Goal: Task Accomplishment & Management: Use online tool/utility

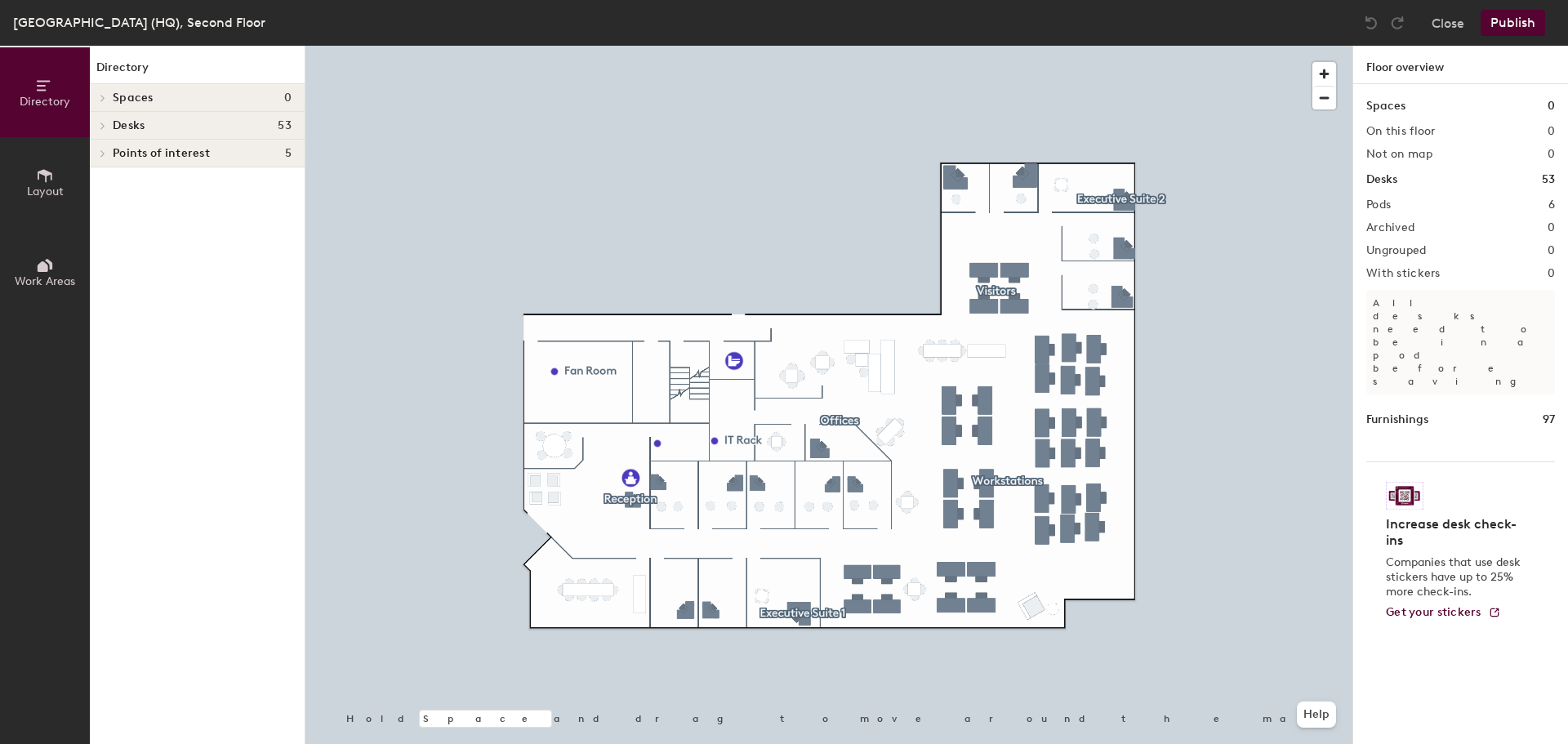
click at [1405, 177] on div "Desks 53" at bounding box center [1461, 180] width 188 height 18
click at [1389, 178] on h1 "Desks" at bounding box center [1382, 180] width 31 height 18
click at [96, 122] on span at bounding box center [101, 126] width 14 height 8
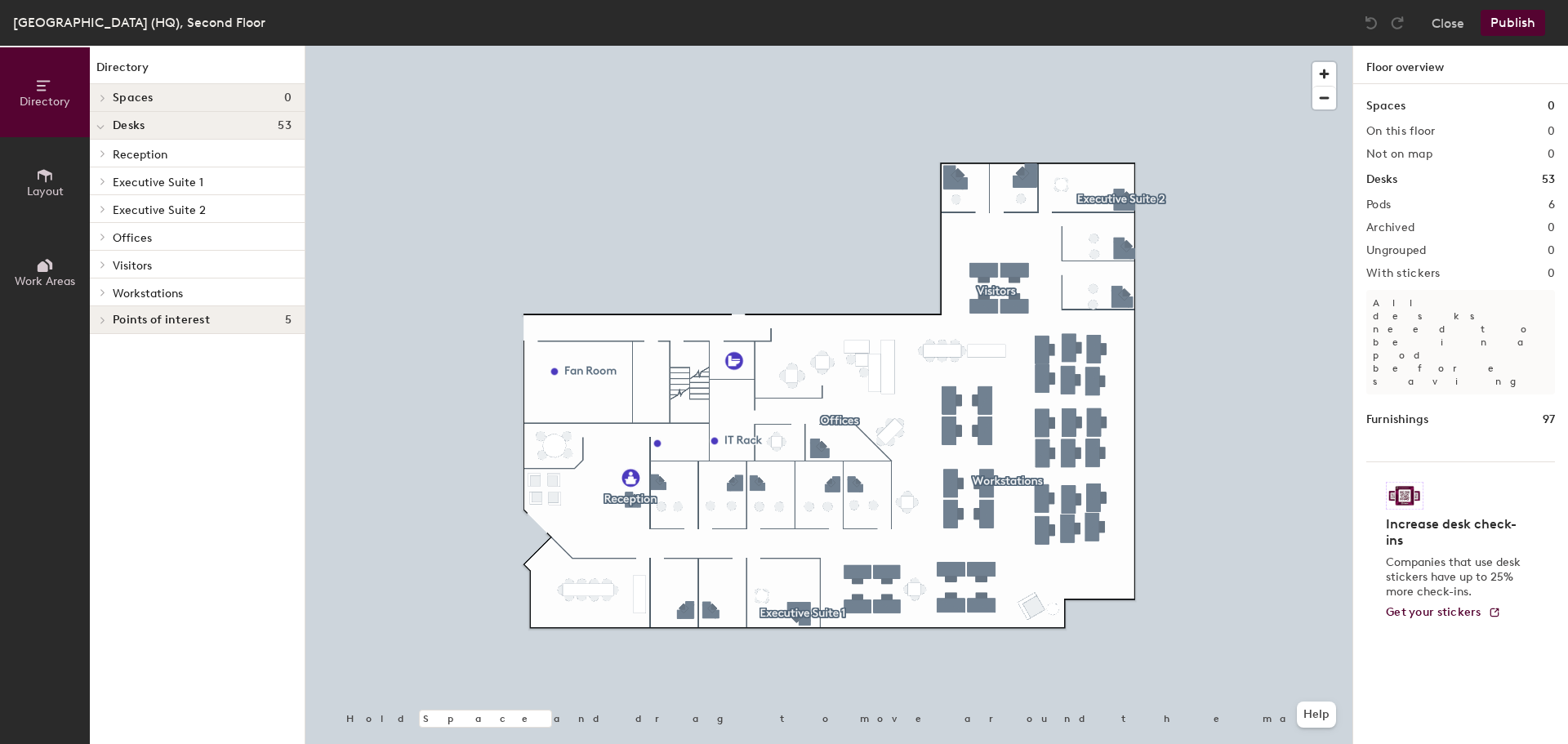
click at [61, 272] on button "Work Areas" at bounding box center [45, 272] width 90 height 90
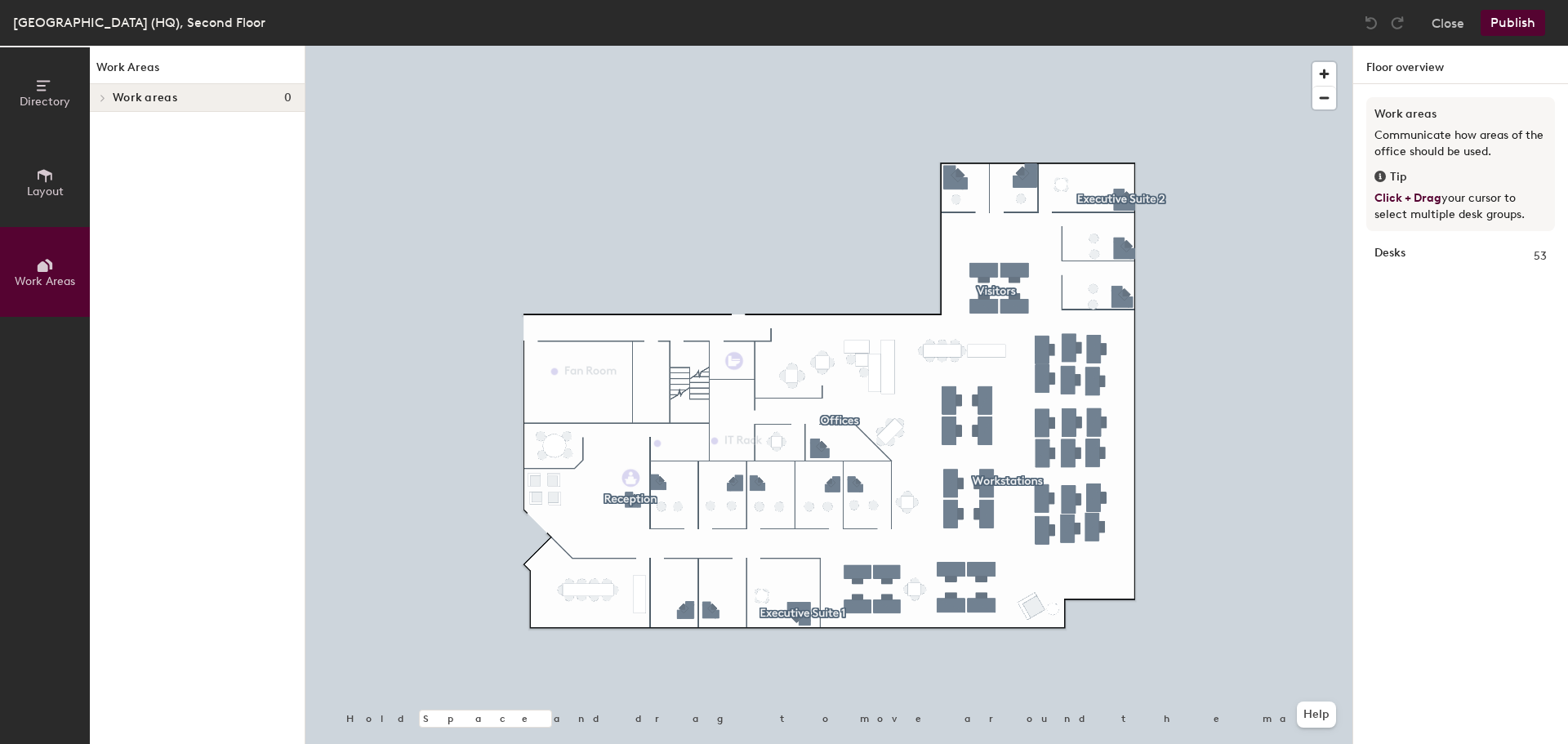
click at [63, 179] on button "Layout" at bounding box center [45, 182] width 90 height 90
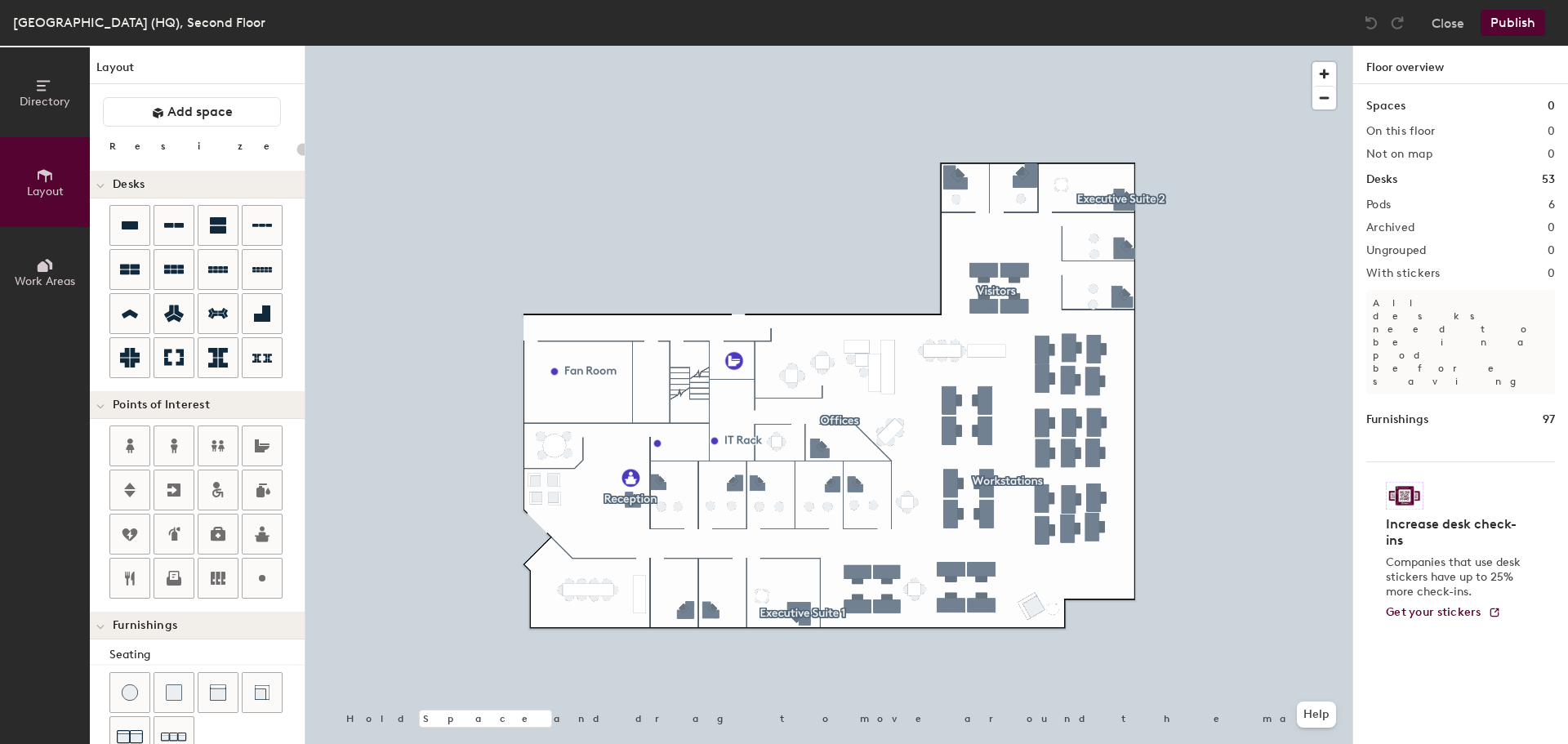
click at [48, 97] on span "Directory" at bounding box center [44, 101] width 51 height 14
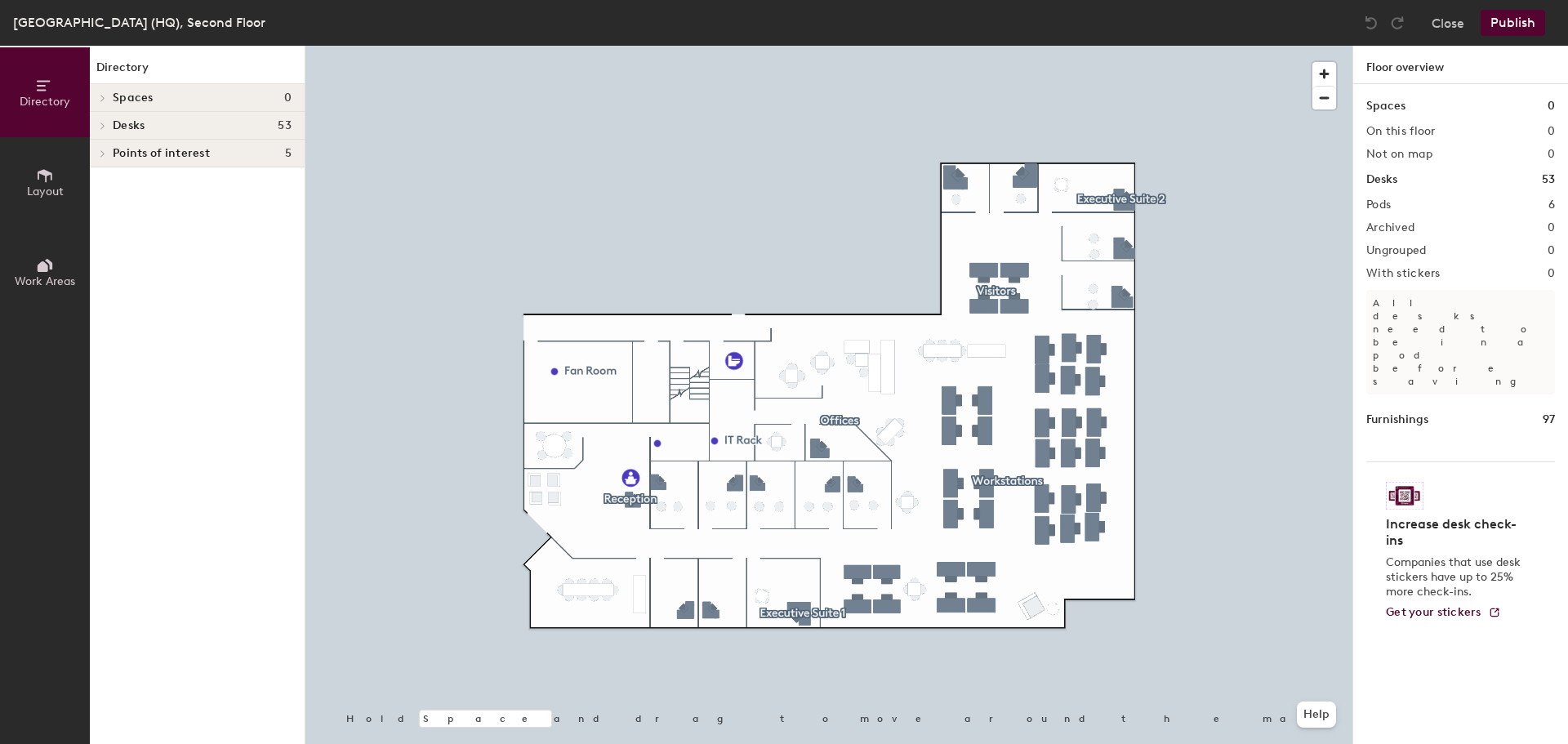
click at [33, 263] on button "Work Areas" at bounding box center [45, 272] width 90 height 90
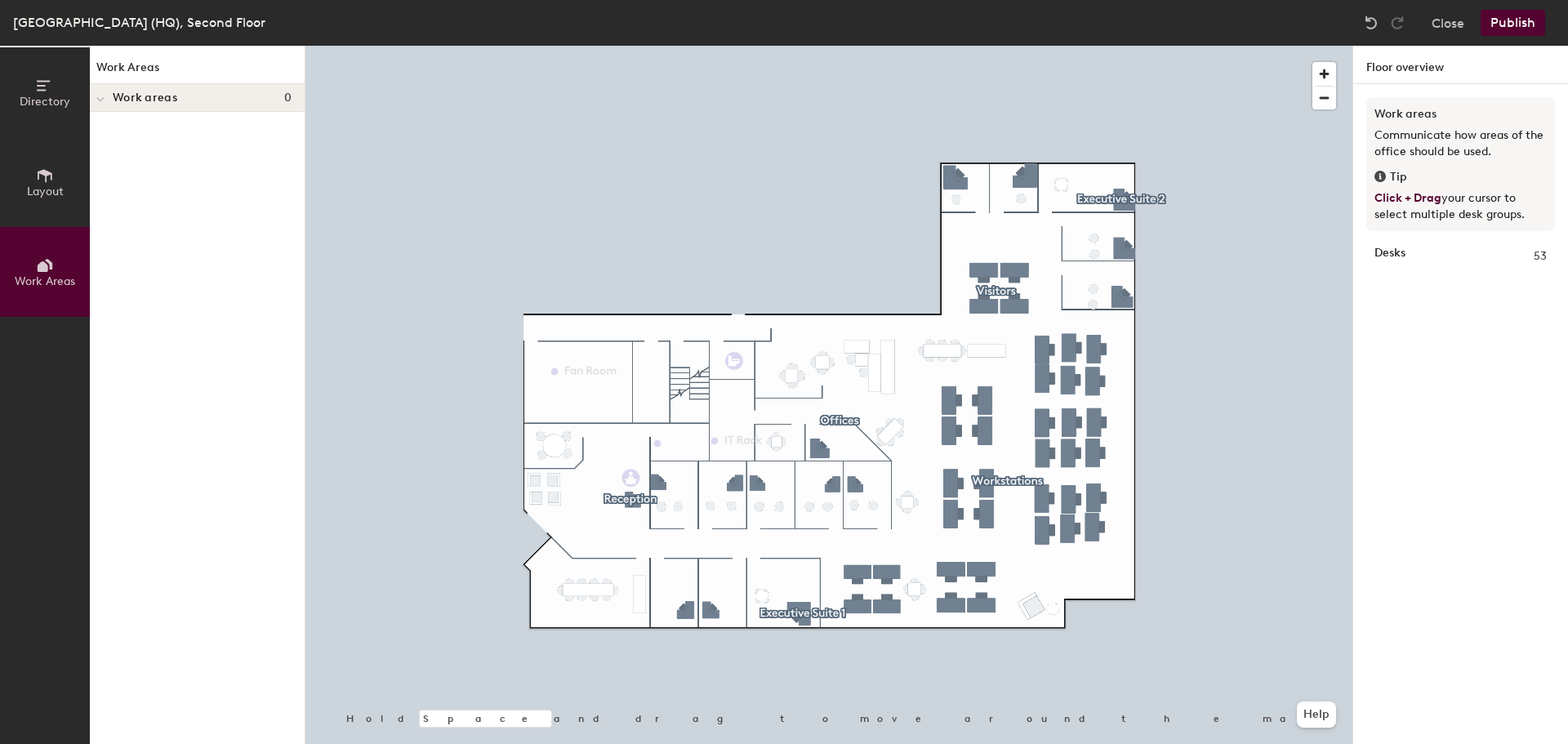
click at [46, 185] on span "Layout" at bounding box center [45, 191] width 37 height 14
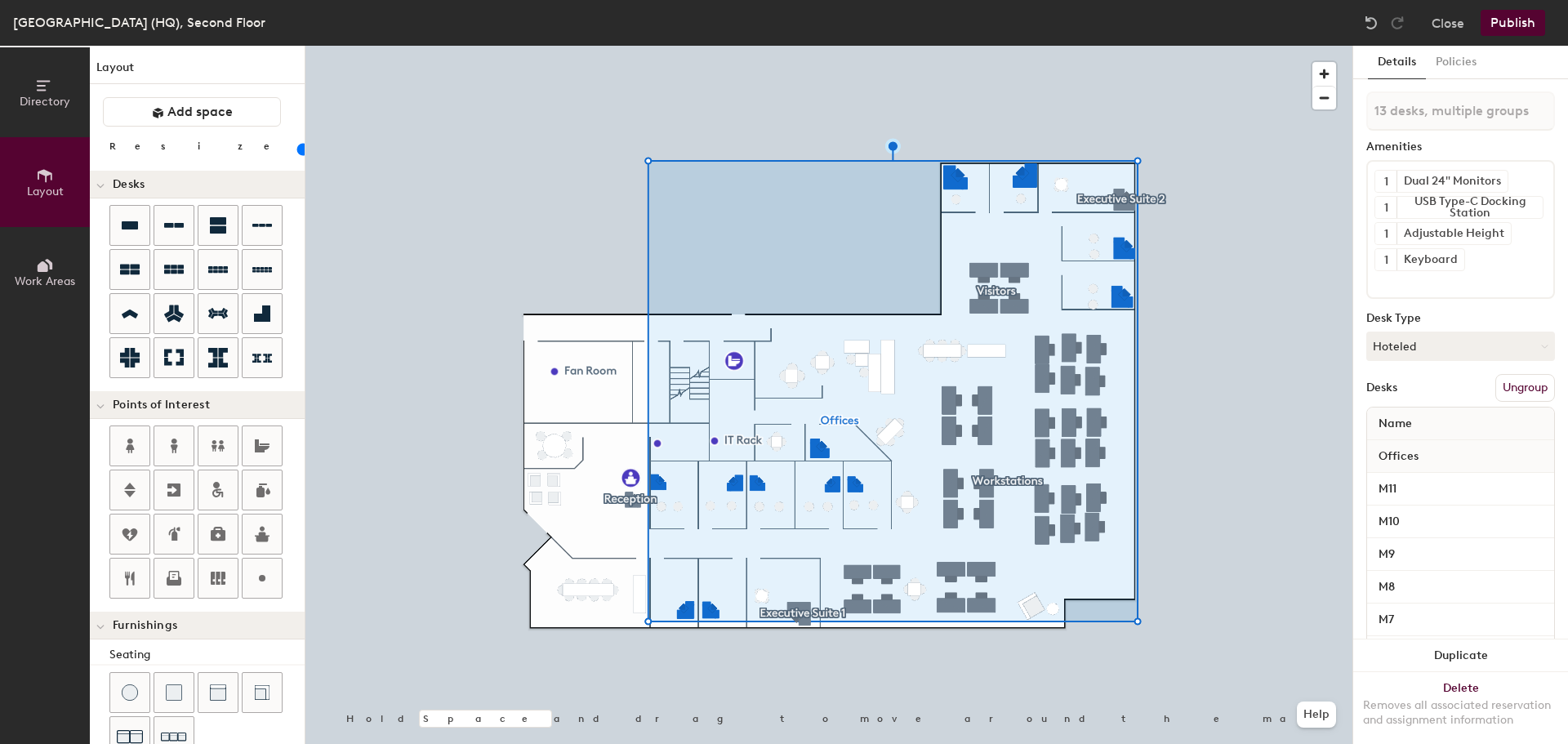
type input "20"
type input "14 desks, multiple groups"
type input "20"
type input "15 desks, multiple groups"
type input "20"
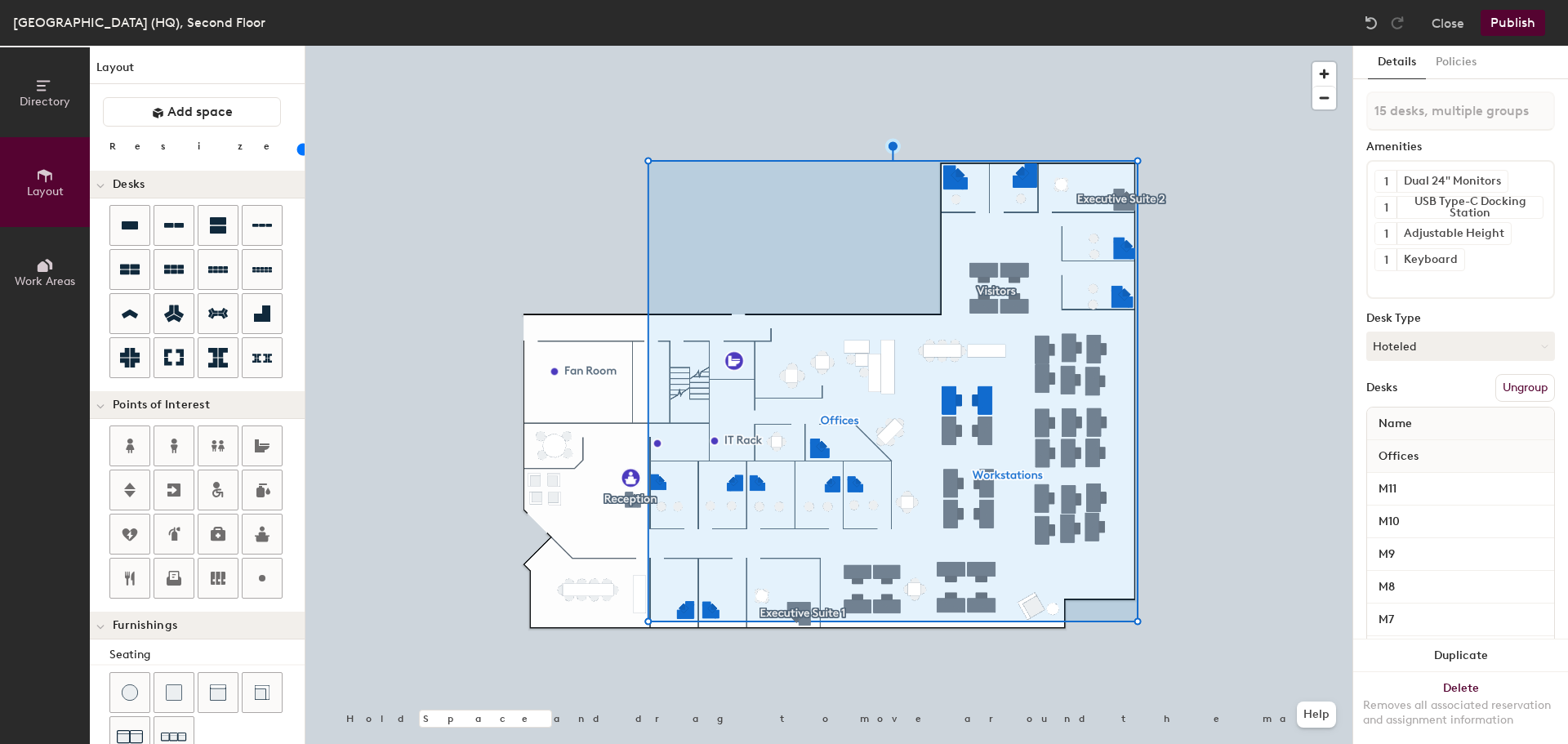
type input "16 desks, multiple groups"
type input "20"
type input "17 desks, multiple groups"
type input "20"
type input "18 desks, multiple groups"
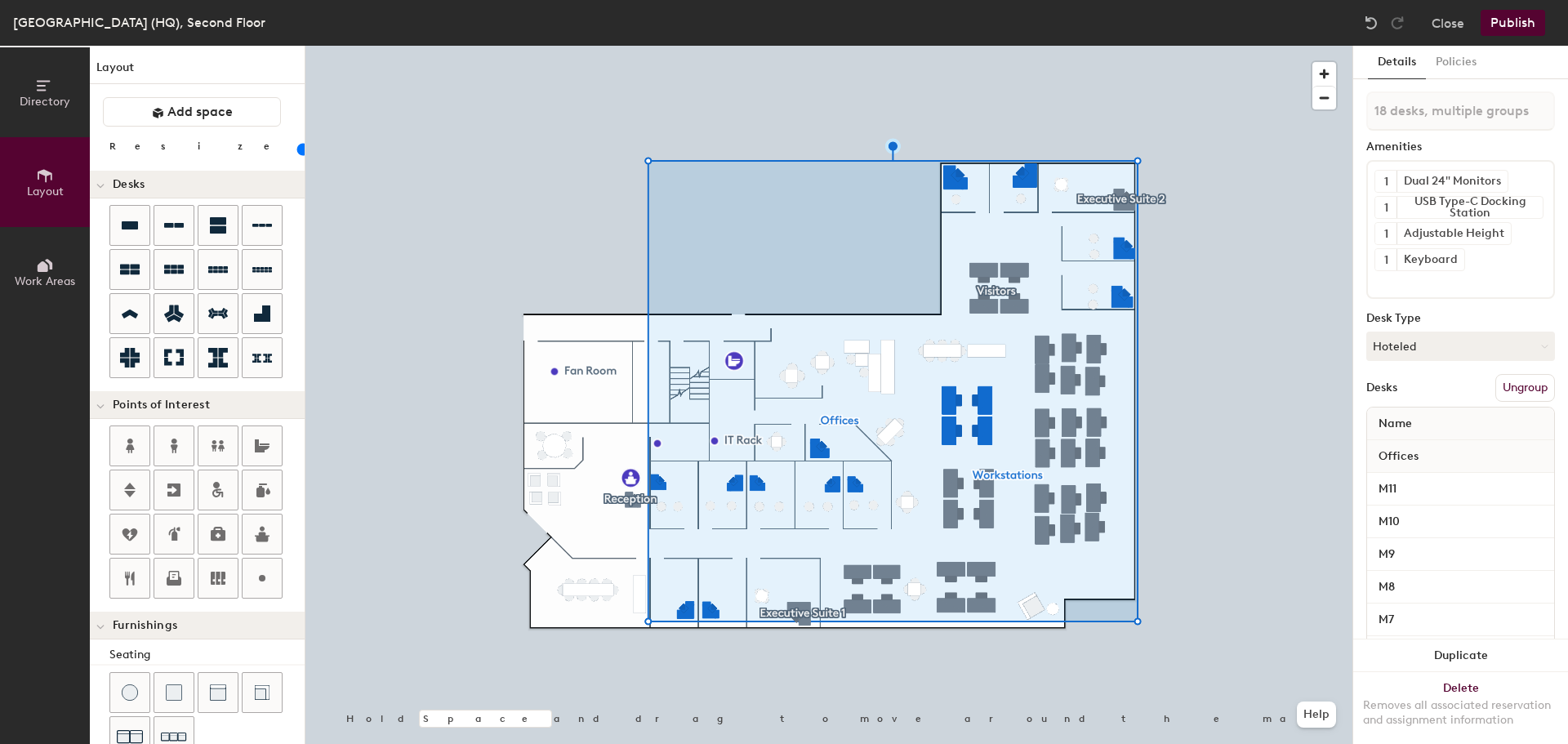
type input "20"
type input "19 desks, multiple groups"
type input "20"
type input "20 desks, multiple groups"
type input "20"
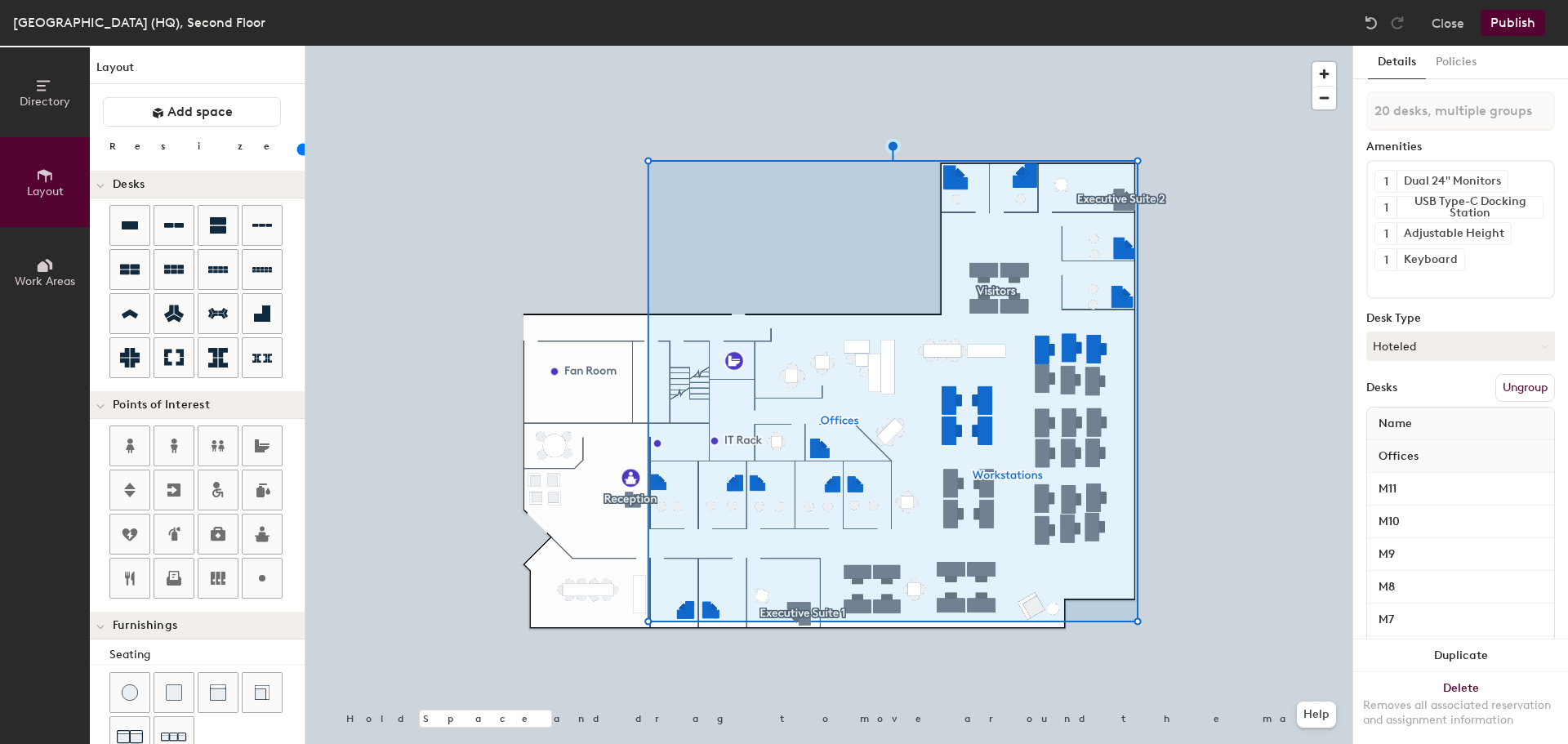
type input "21 desks, multiple groups"
type input "20"
type input "22 desks, multiple groups"
type input "20"
type input "23 desks, multiple groups"
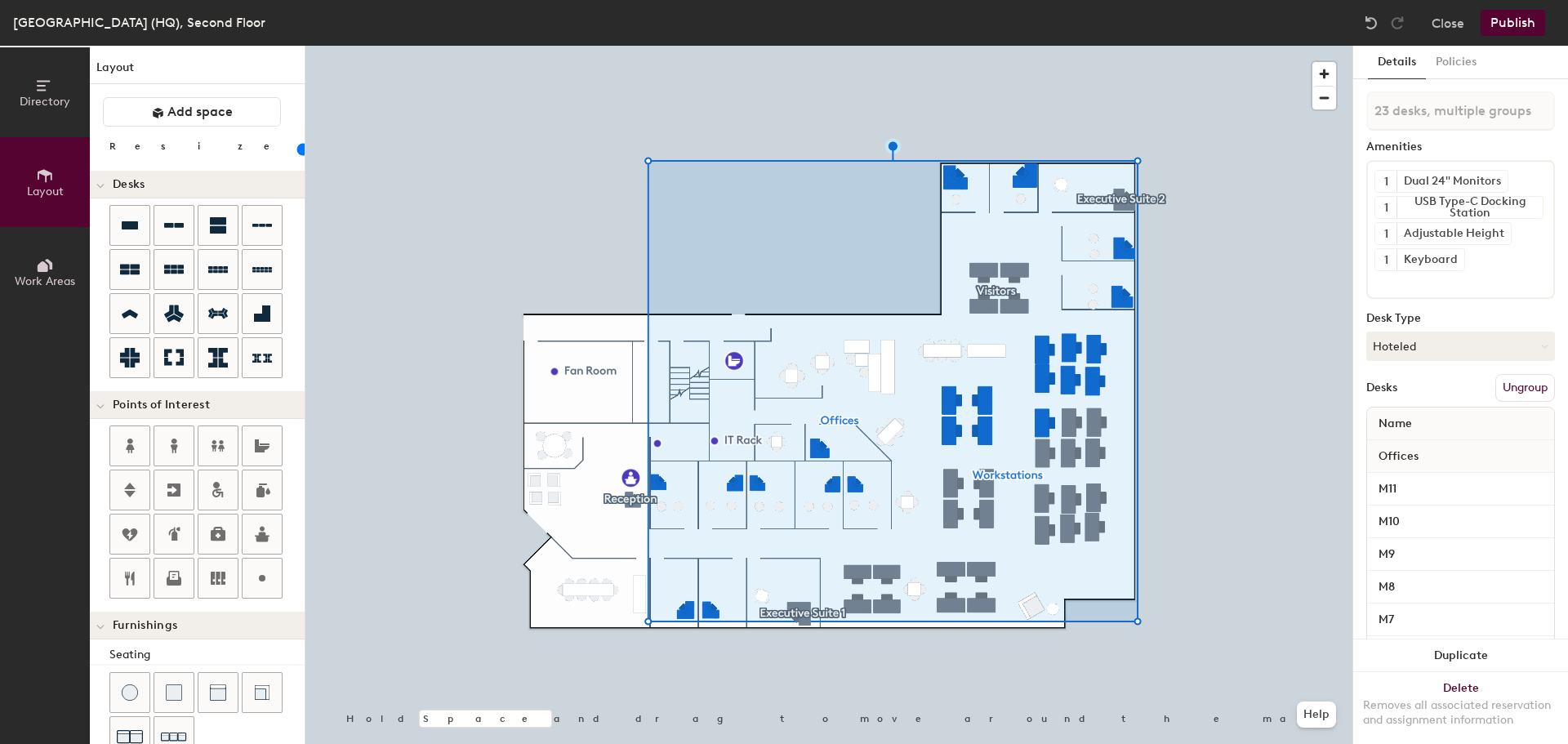
type input "20"
type input "24 desks, multiple groups"
type input "20"
type input "25 desks, multiple groups"
type input "20"
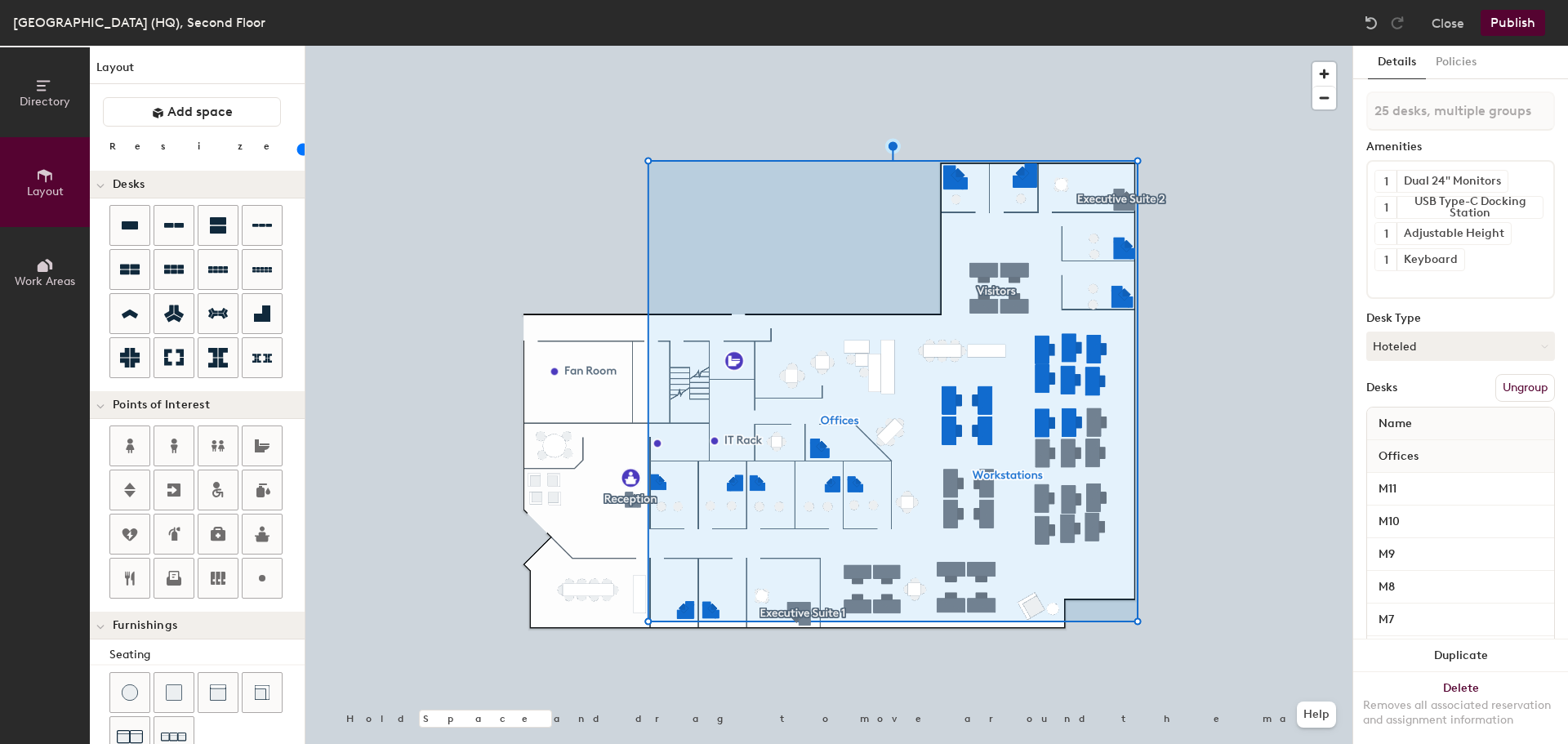
type input "26 desks, multiple groups"
type input "20"
type input "27 desks, multiple groups"
type input "20"
type input "28 desks, multiple groups"
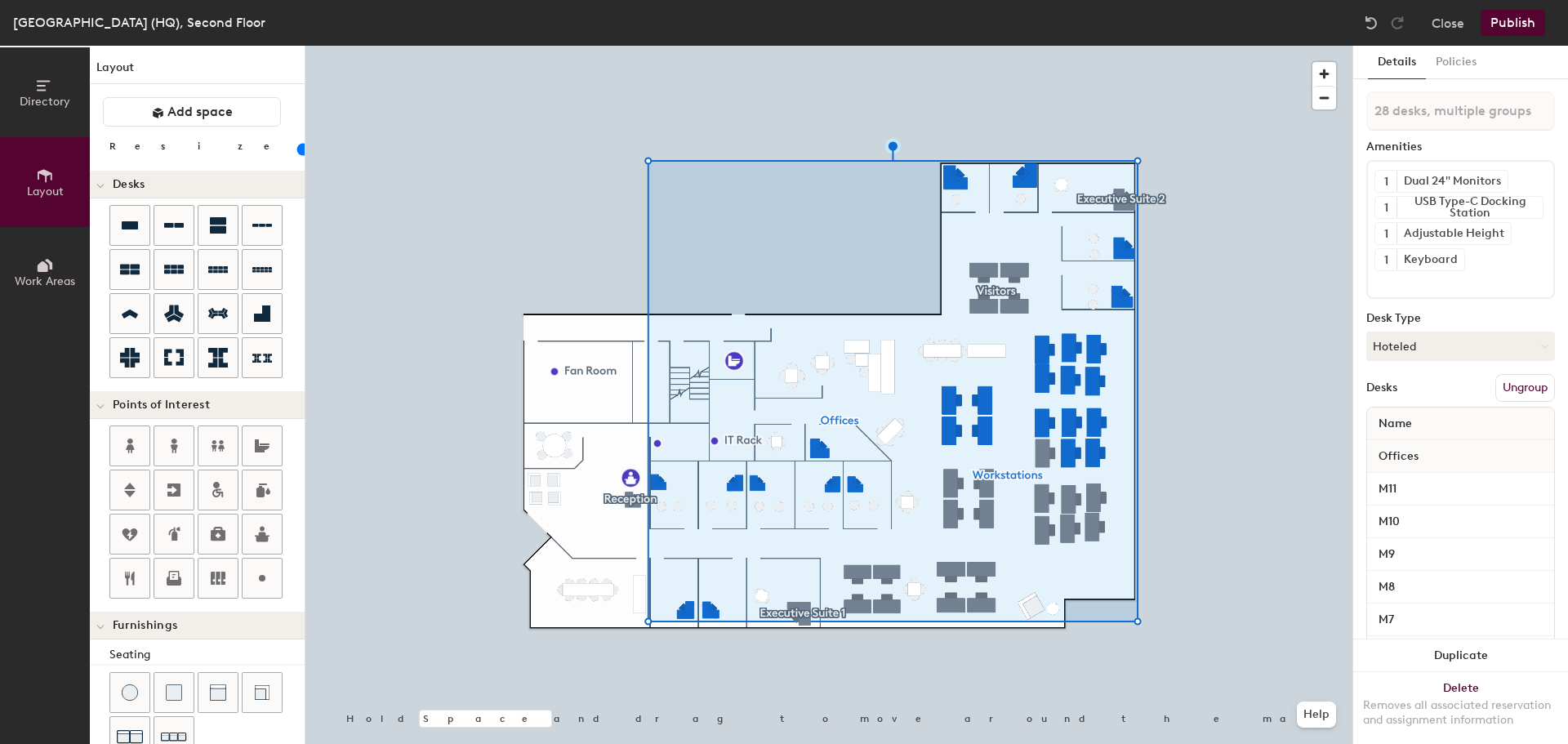
type input "20"
type input "29 desks, multiple groups"
type input "20"
type input "30 desks, multiple groups"
type input "20"
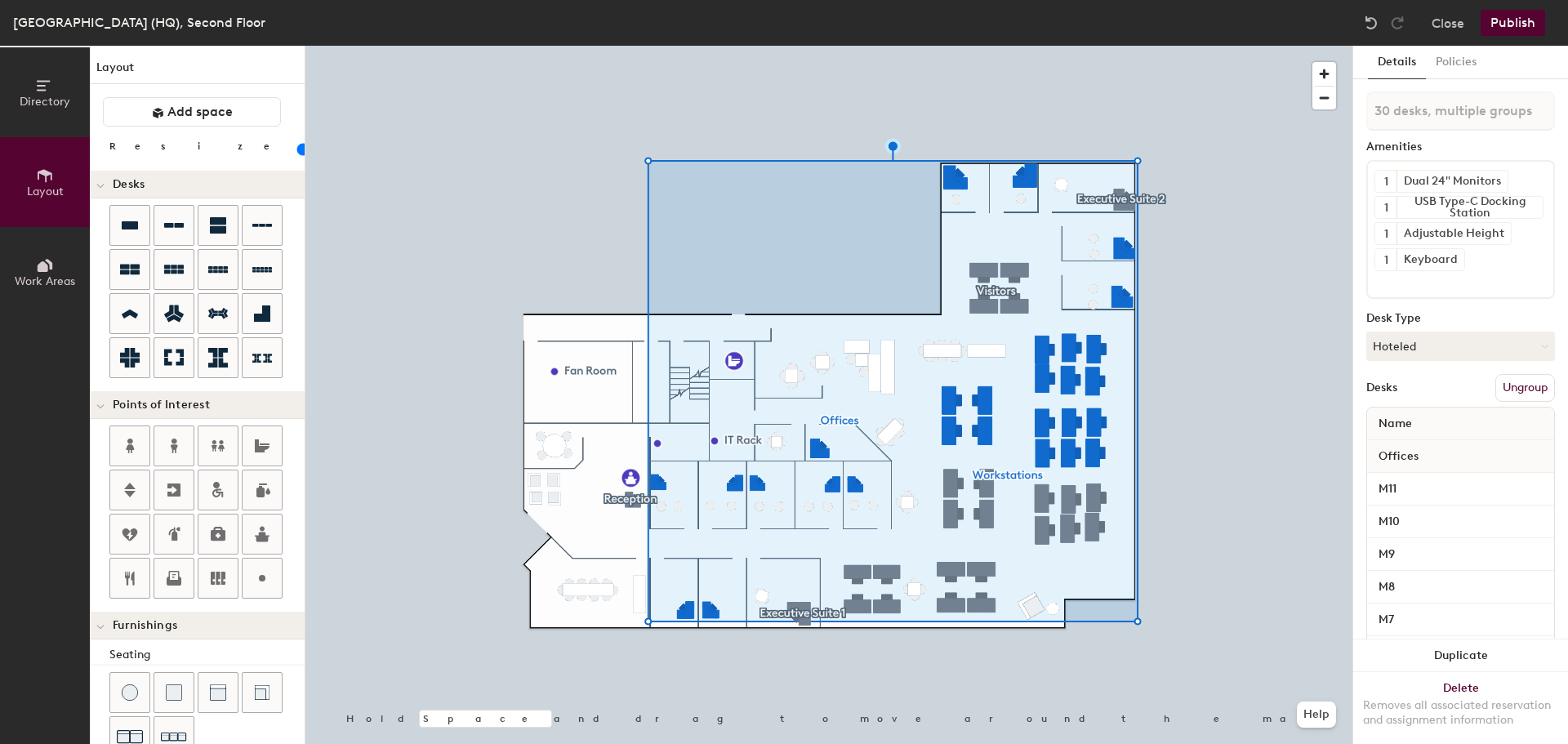
type input "31 desks, multiple groups"
type input "20"
type input "32 desks, multiple groups"
type input "20"
type input "33 desks, multiple groups"
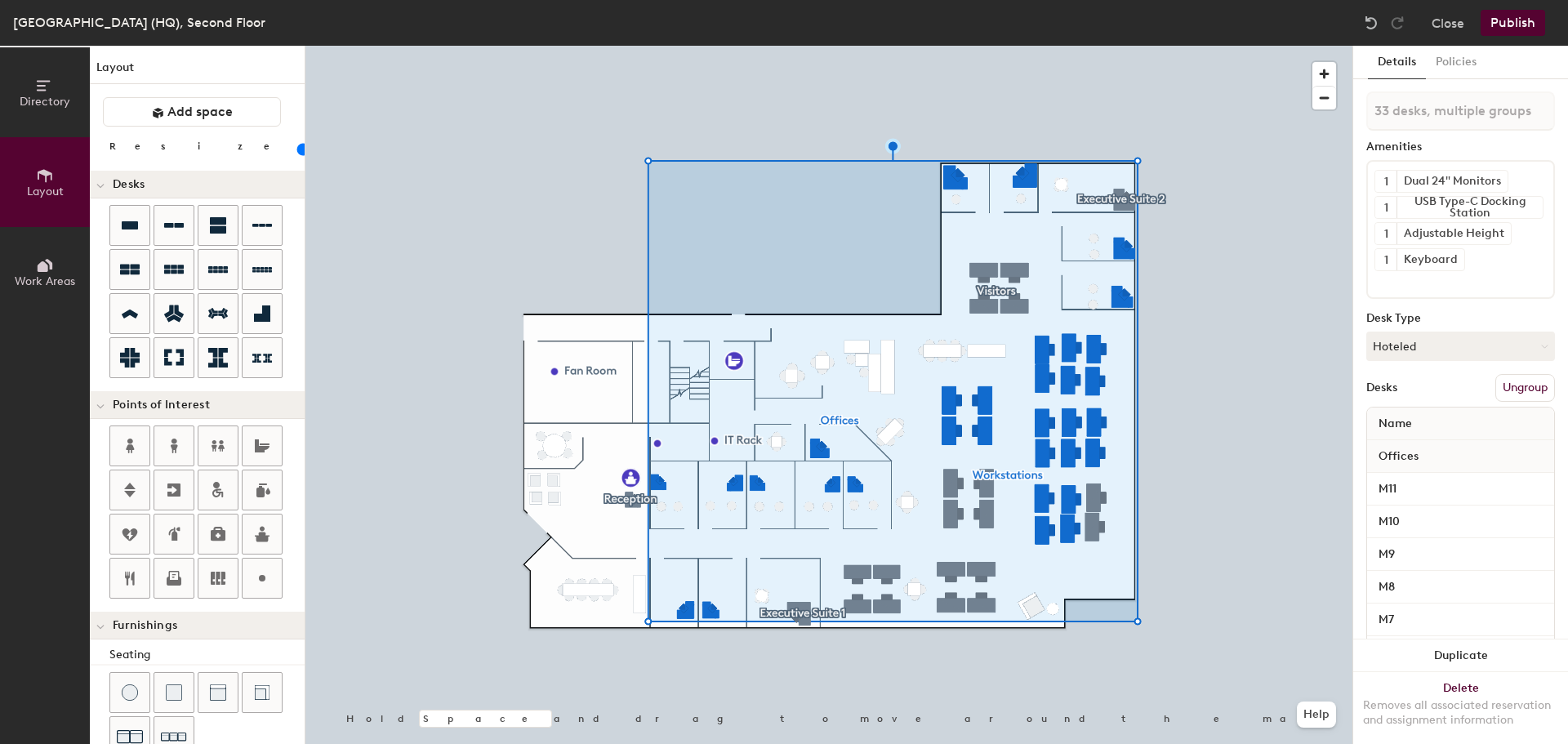
type input "20"
type input "34 desks, multiple groups"
type input "20"
type input "35 desks, multiple groups"
type input "20"
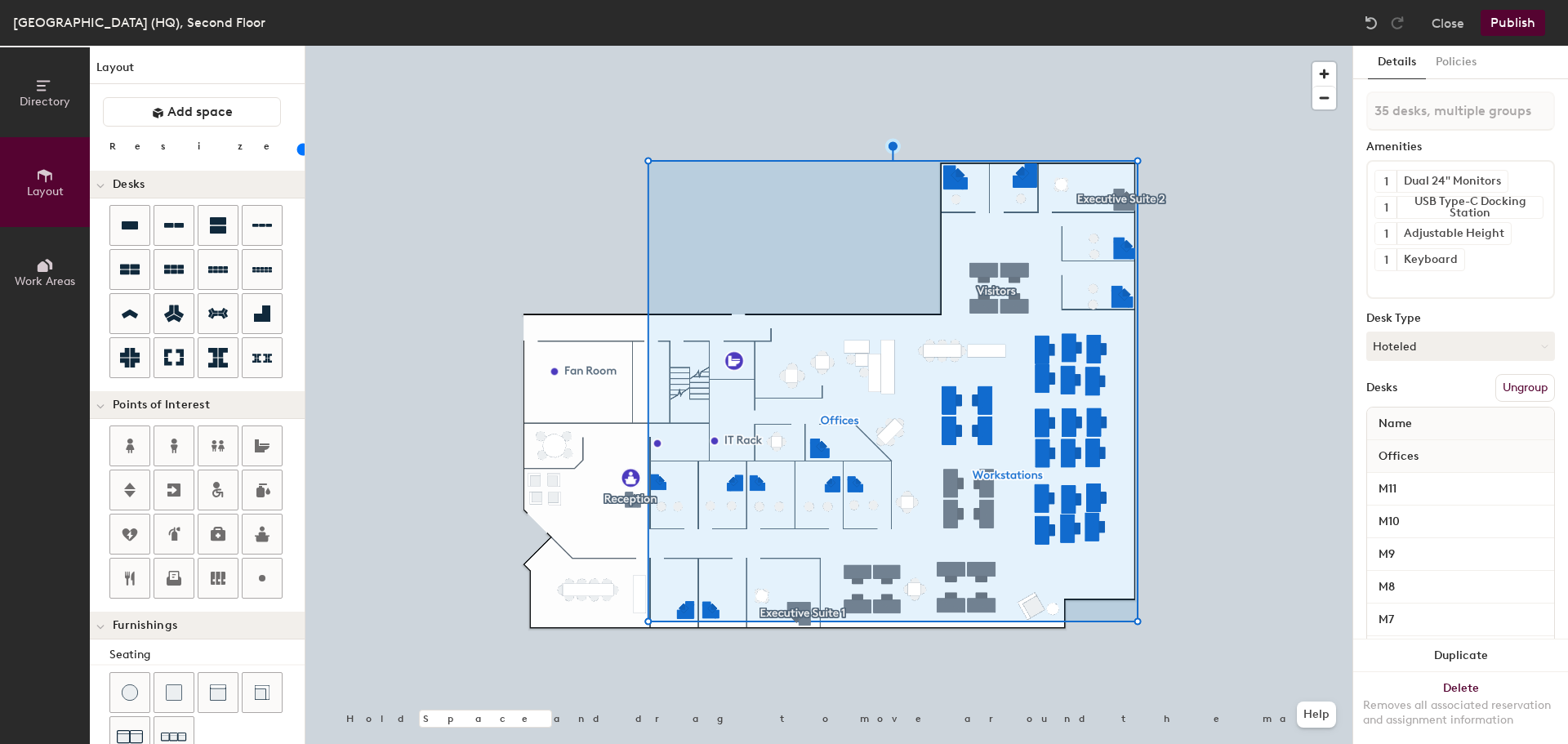
type input "36 desks, multiple groups"
type input "20"
type input "37 desks, multiple groups"
type input "20"
type input "38 desks, multiple groups"
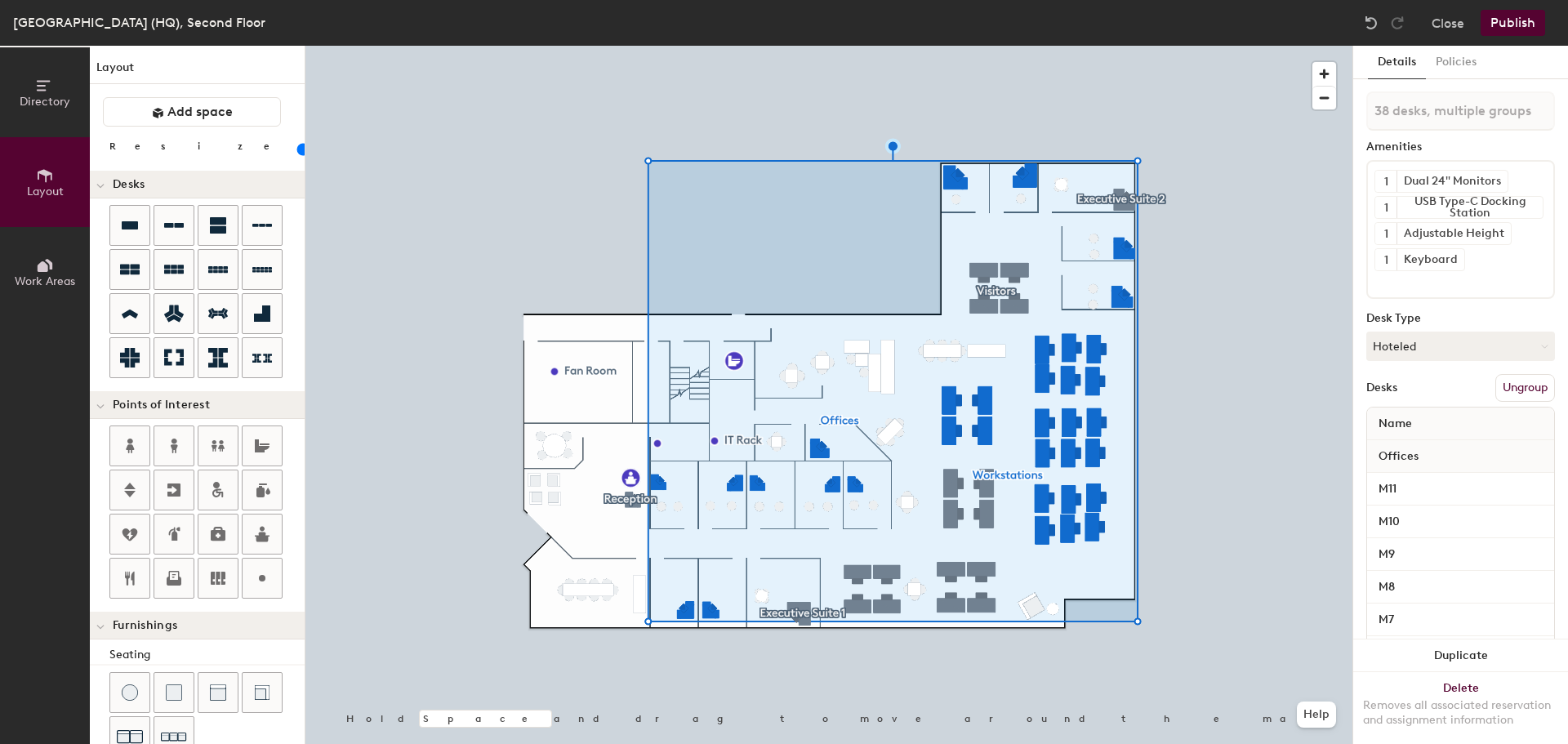
type input "20"
type input "39 desks, multiple groups"
type input "20"
type input "40 desks, multiple groups"
type input "20"
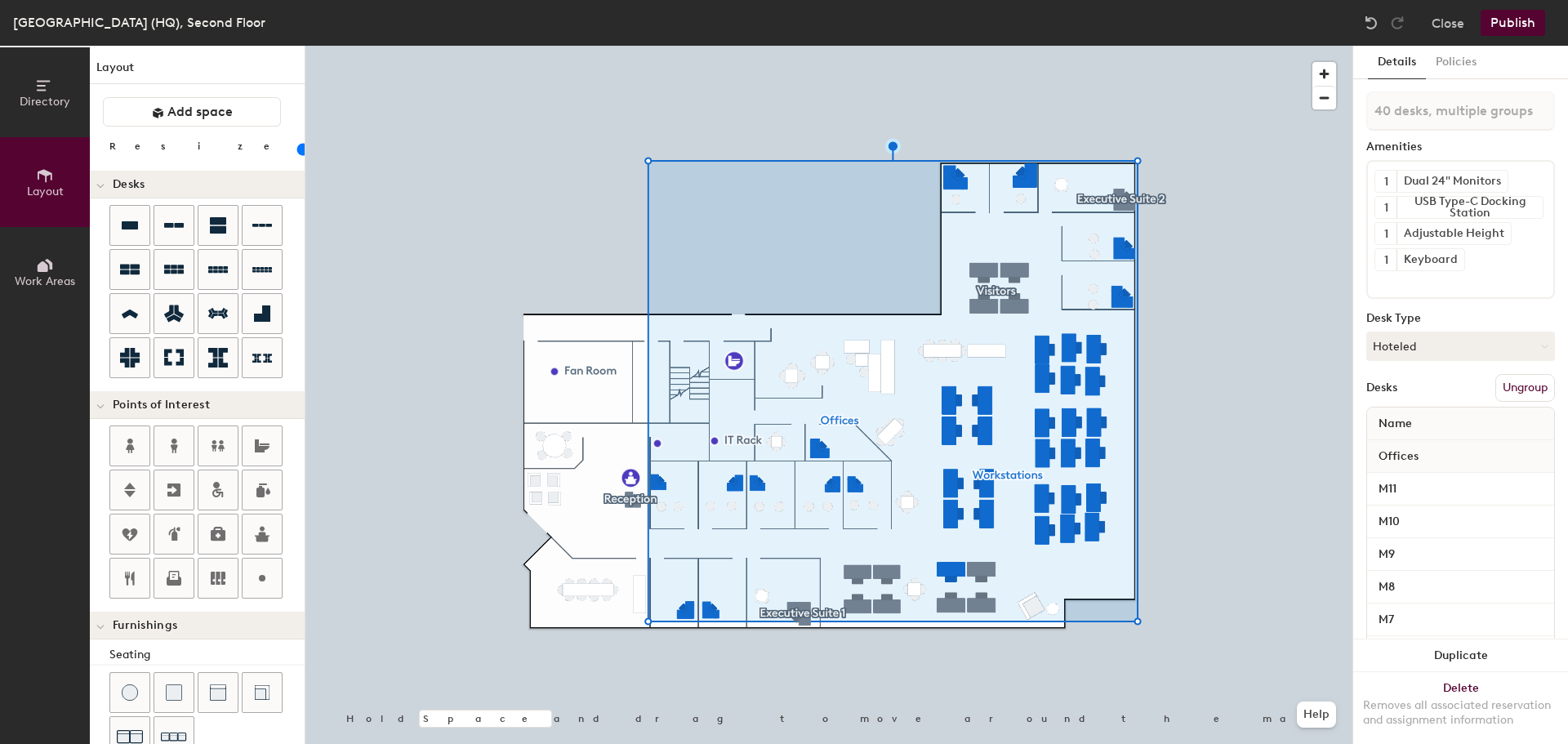
type input "41 desks, multiple groups"
type input "20"
type input "42 desks, multiple groups"
type input "20"
type input "43 desks, multiple groups"
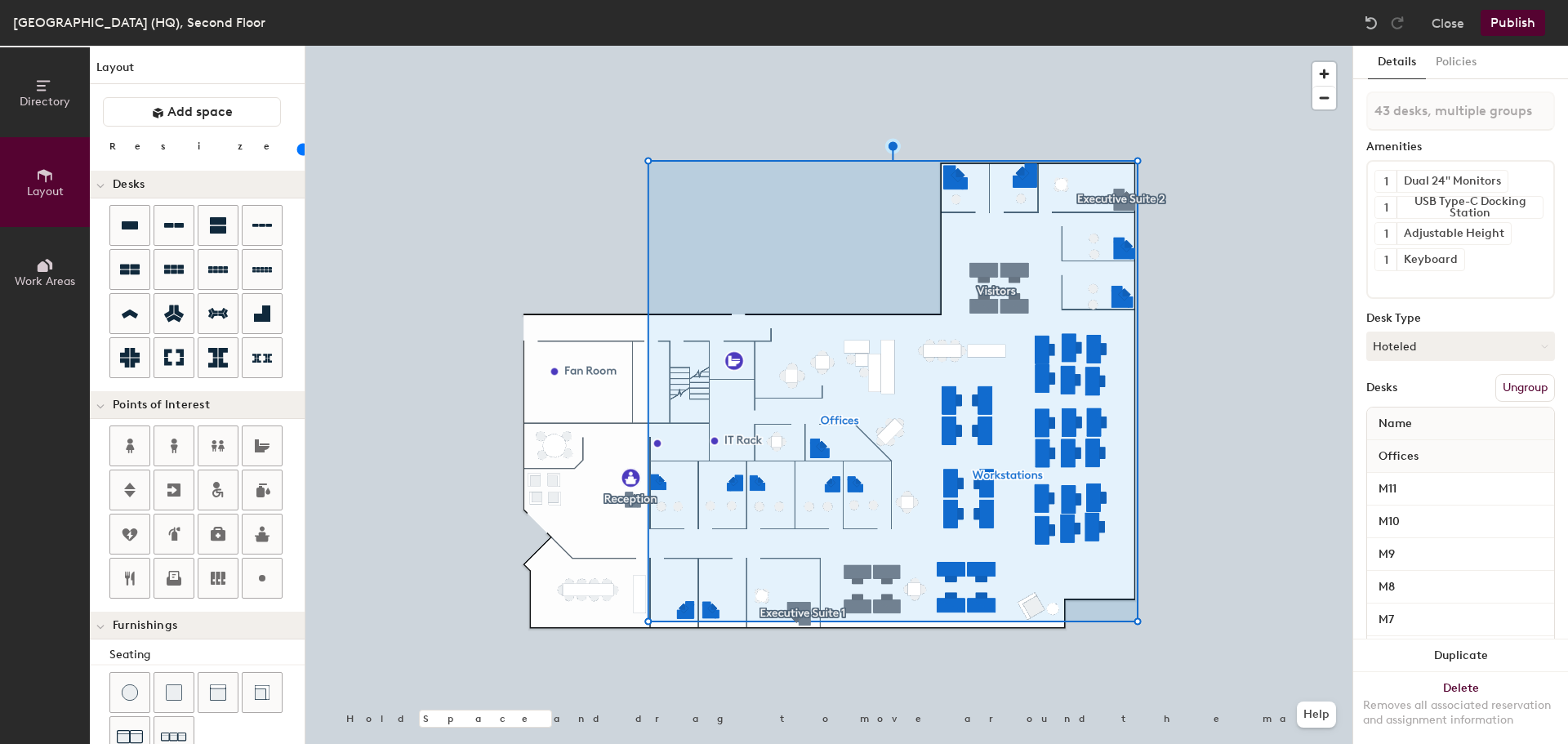
type input "20"
type input "44 desks, multiple groups"
type input "20"
type input "45 desks, multiple groups"
type input "20"
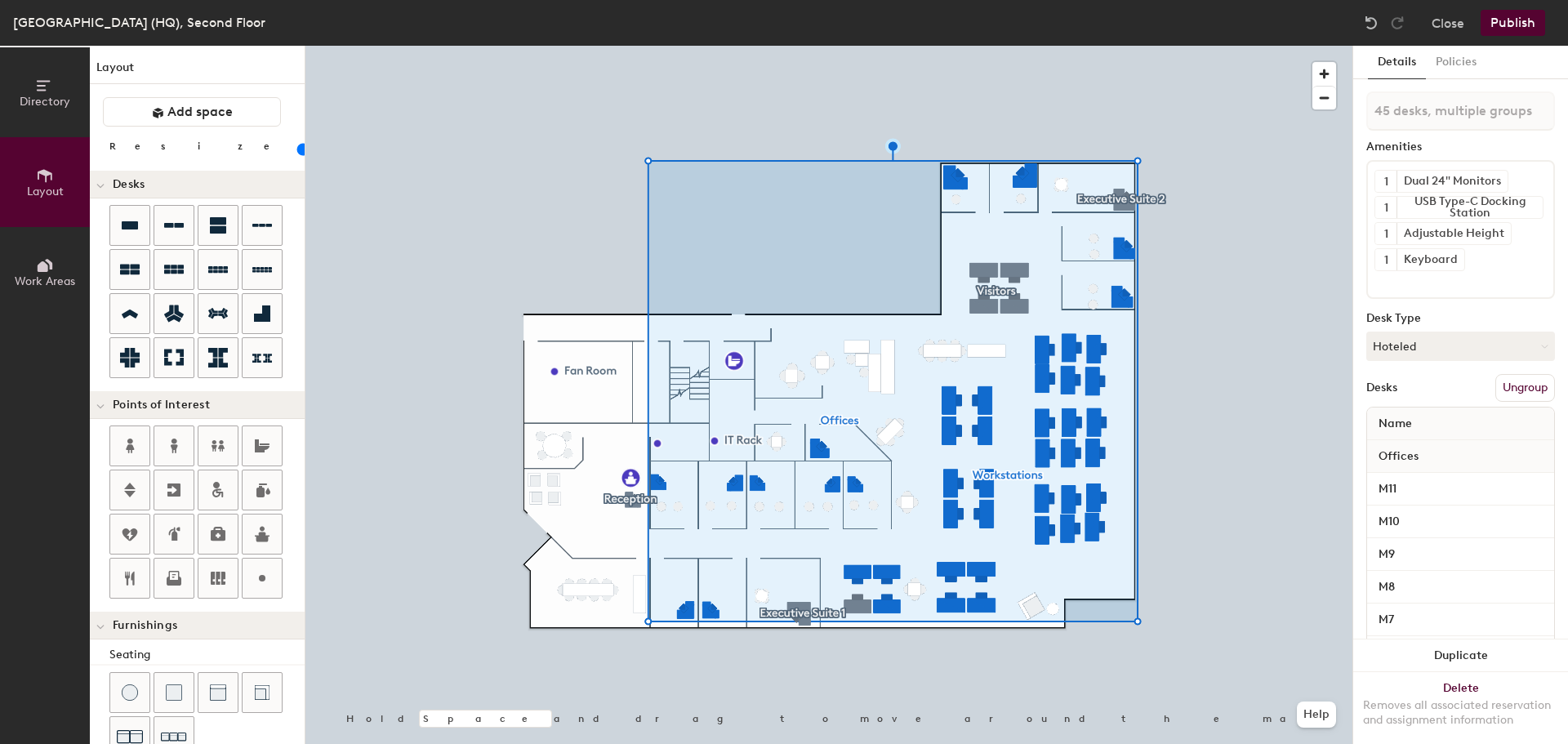
type input "46 desks, multiple groups"
click at [1470, 57] on button "Policies" at bounding box center [1457, 62] width 61 height 33
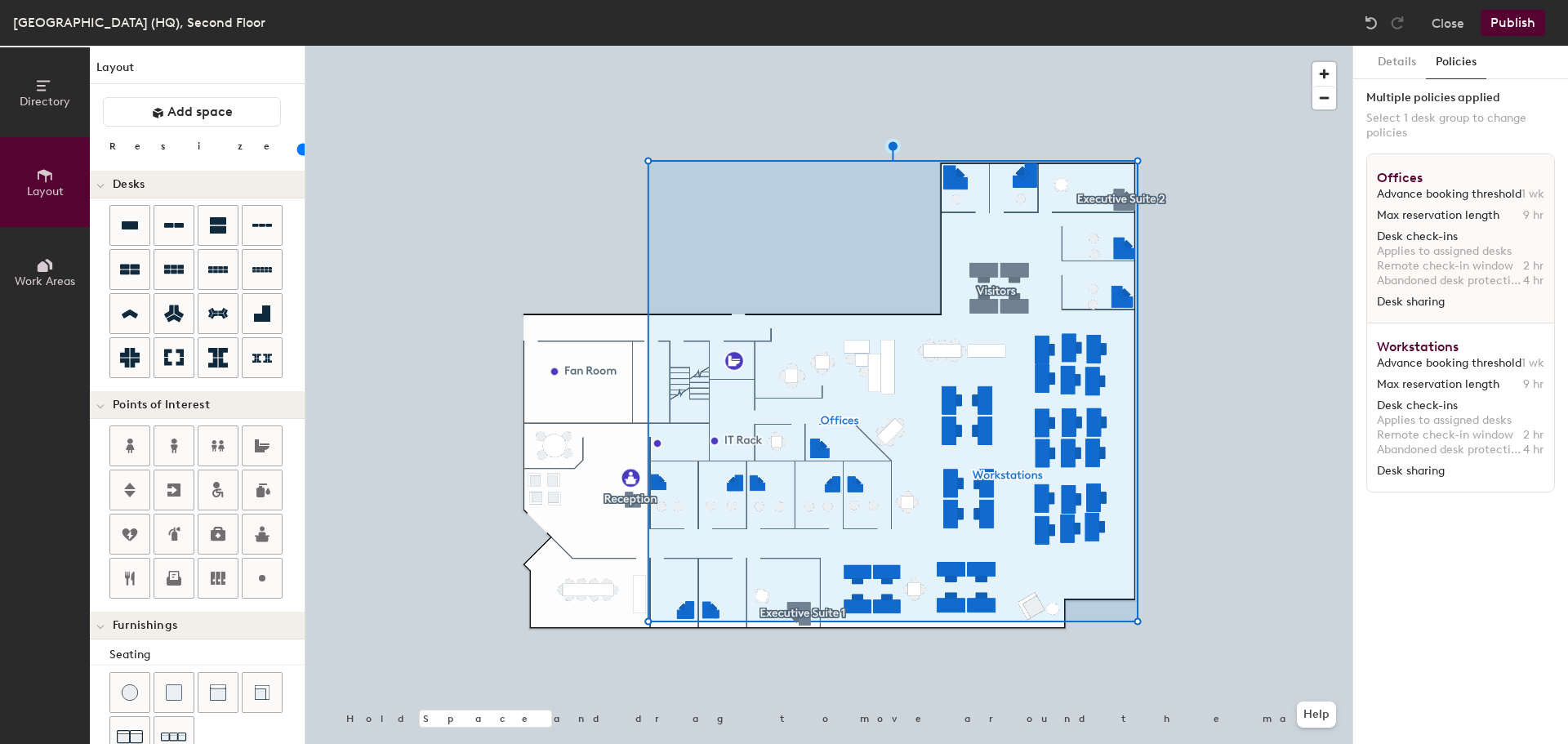
click at [1494, 219] on span "Max reservation length" at bounding box center [1449, 216] width 144 height 15
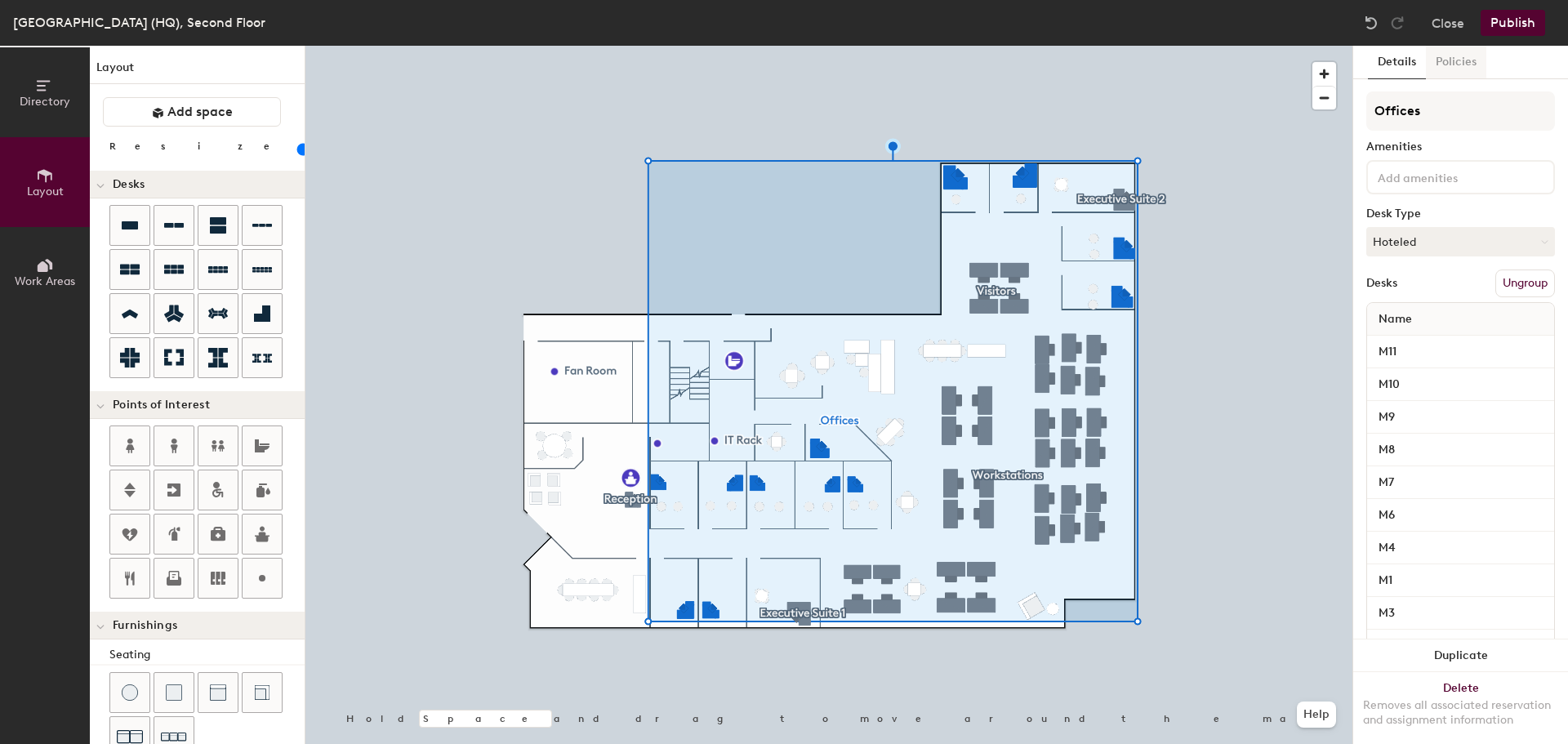
click at [1456, 60] on button "Policies" at bounding box center [1457, 62] width 61 height 33
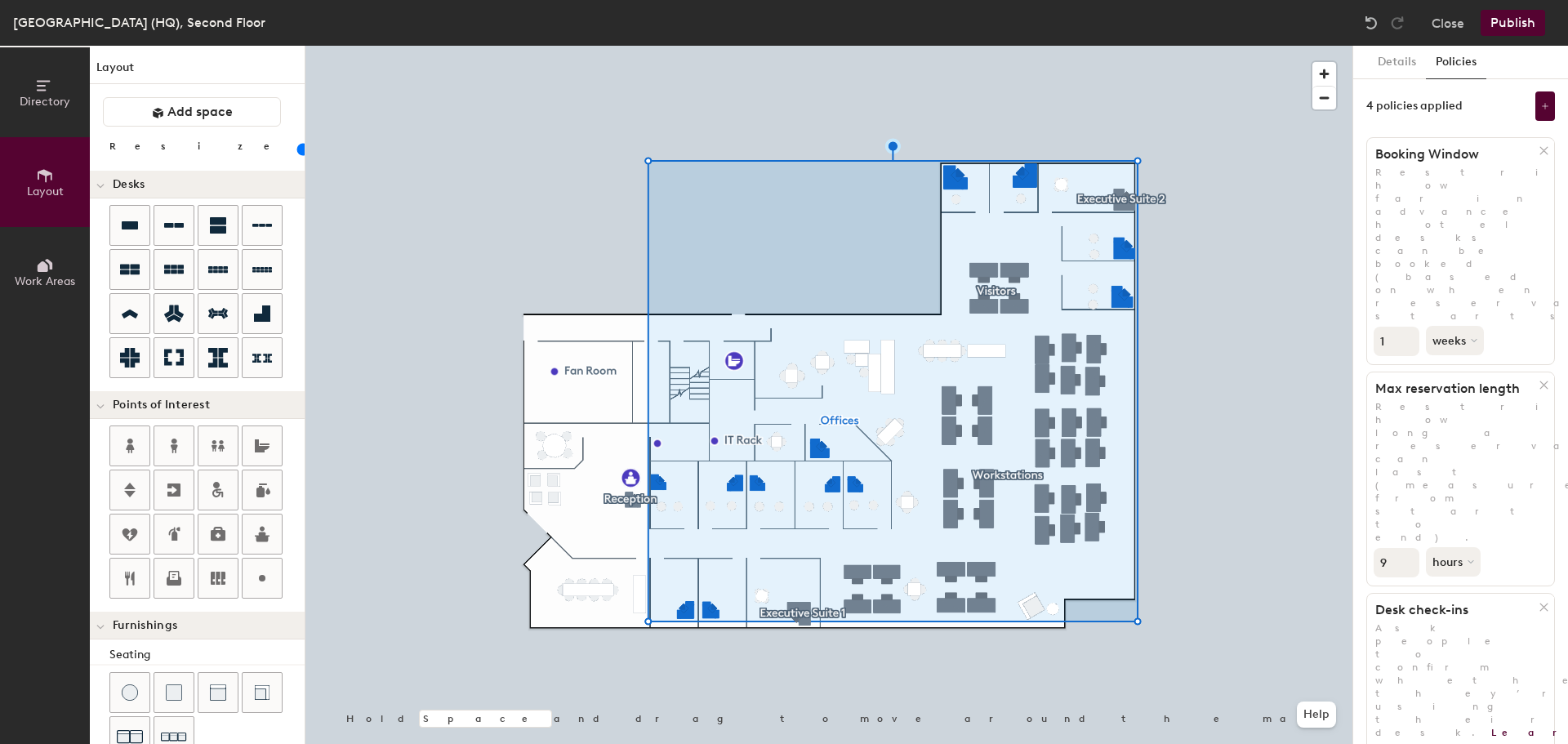
type input "20"
type input "10"
click at [1404, 548] on input "10" at bounding box center [1397, 563] width 46 height 29
type input "20"
type input "11"
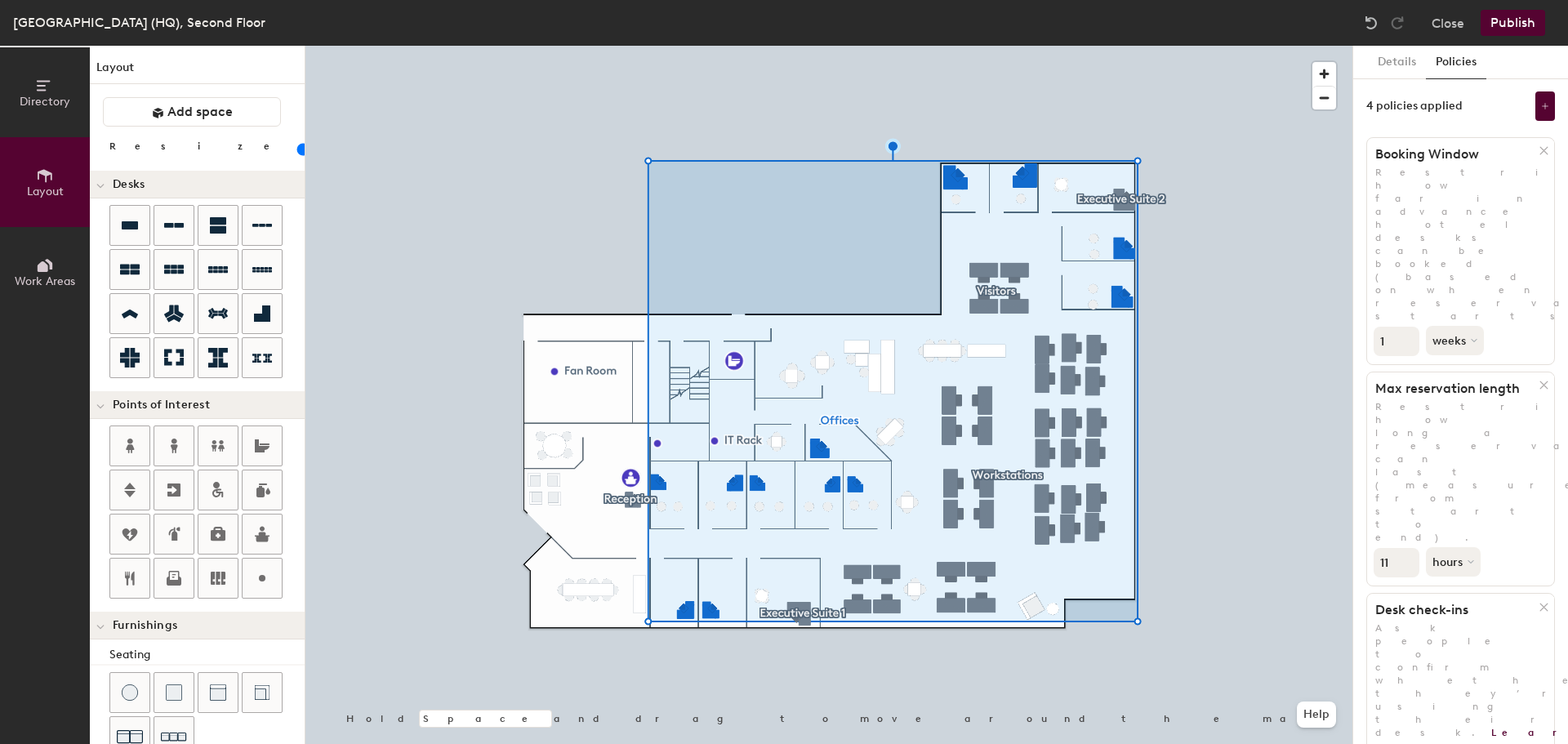
click at [1404, 548] on input "11" at bounding box center [1397, 563] width 46 height 29
type input "20"
type input "12"
click at [1404, 548] on input "12" at bounding box center [1397, 563] width 46 height 29
click at [1510, 18] on button "Publish" at bounding box center [1513, 23] width 64 height 26
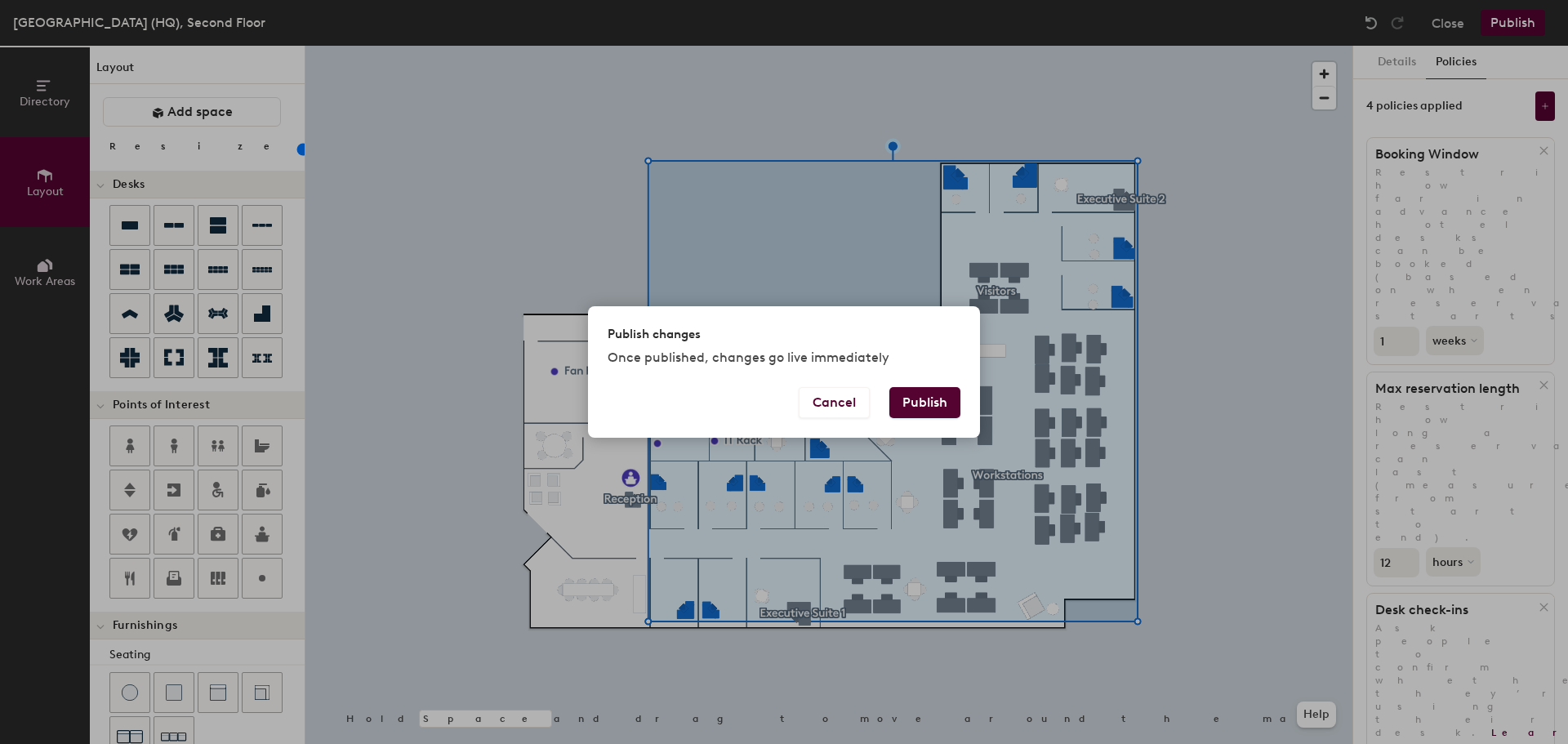
click at [919, 403] on button "Publish" at bounding box center [924, 403] width 71 height 31
type input "20"
